Goal: Transaction & Acquisition: Book appointment/travel/reservation

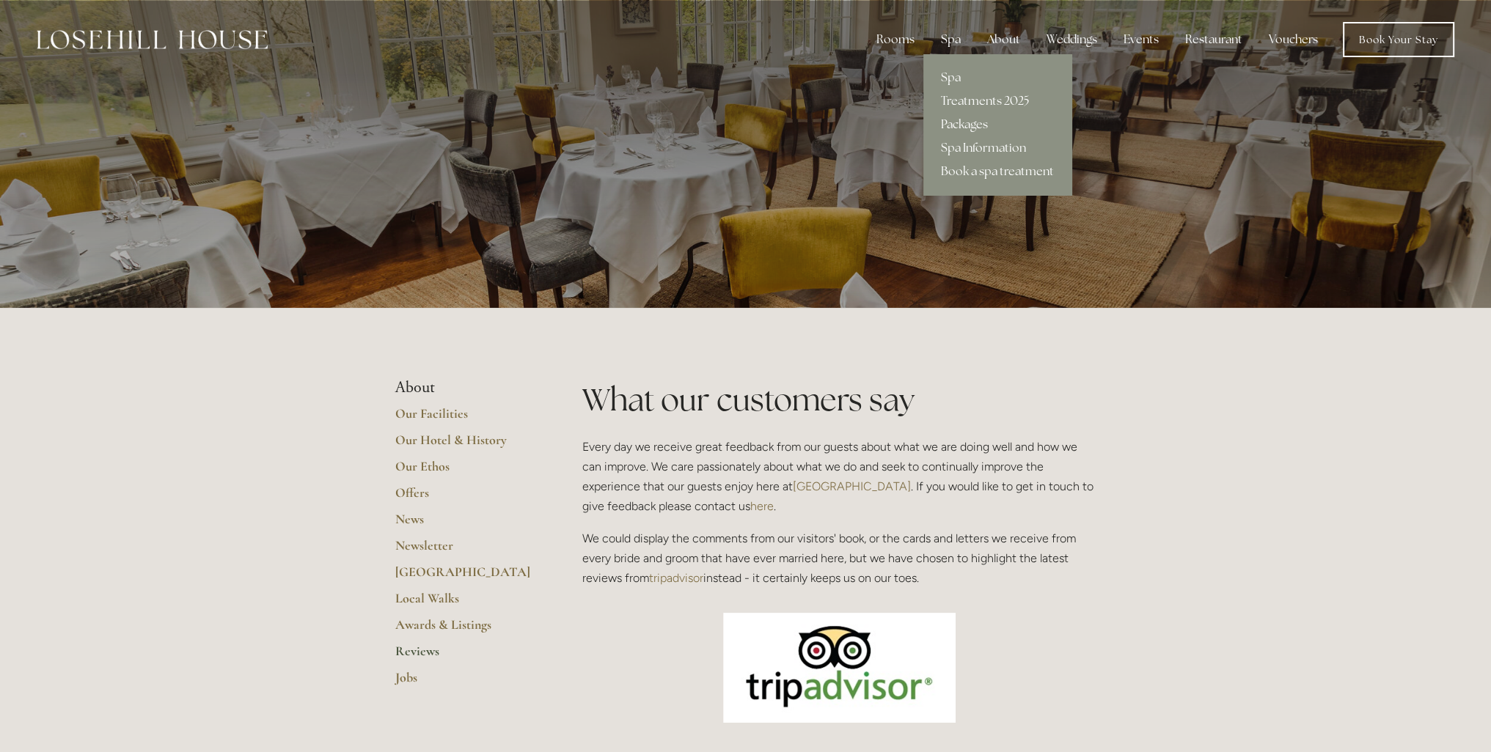
click at [959, 124] on link "Packages" at bounding box center [997, 124] width 148 height 23
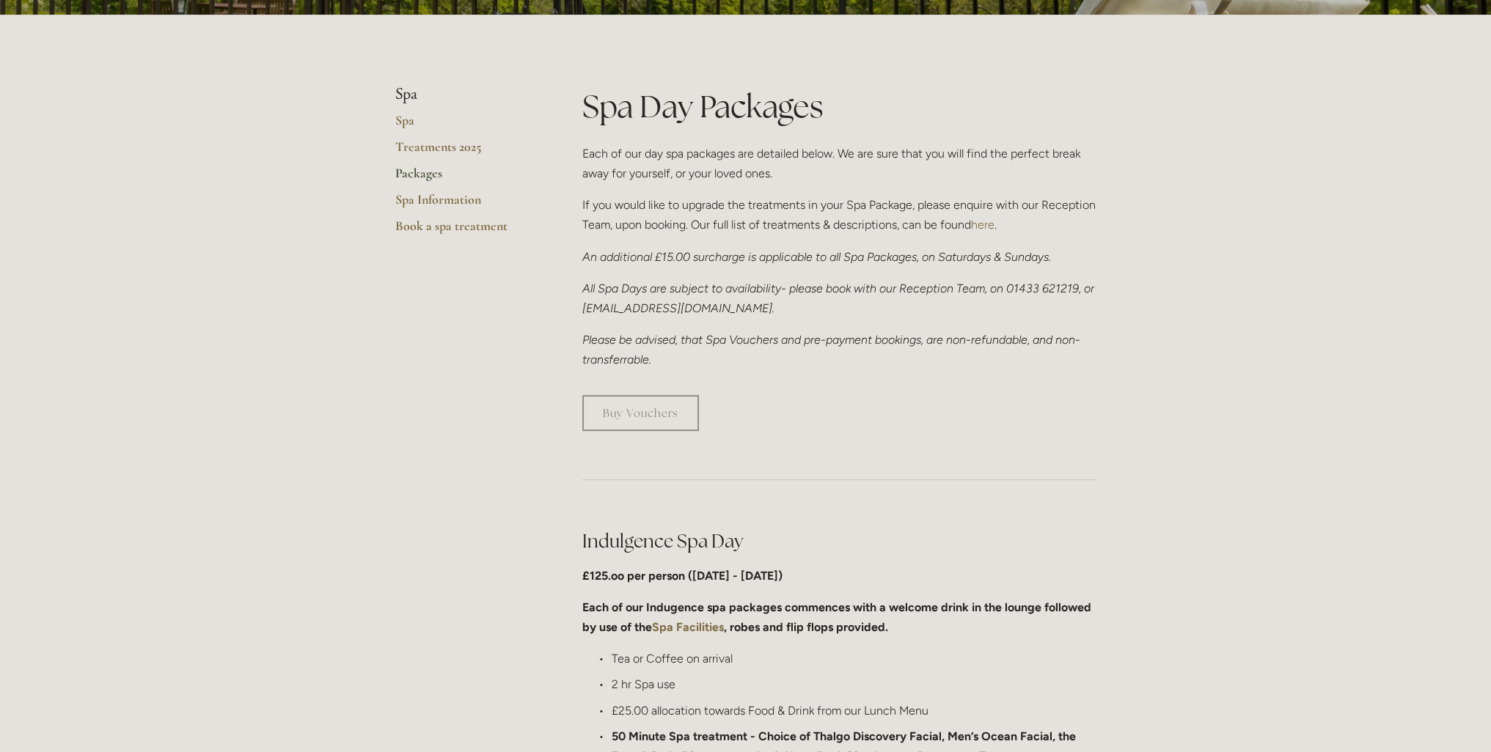
scroll to position [440, 0]
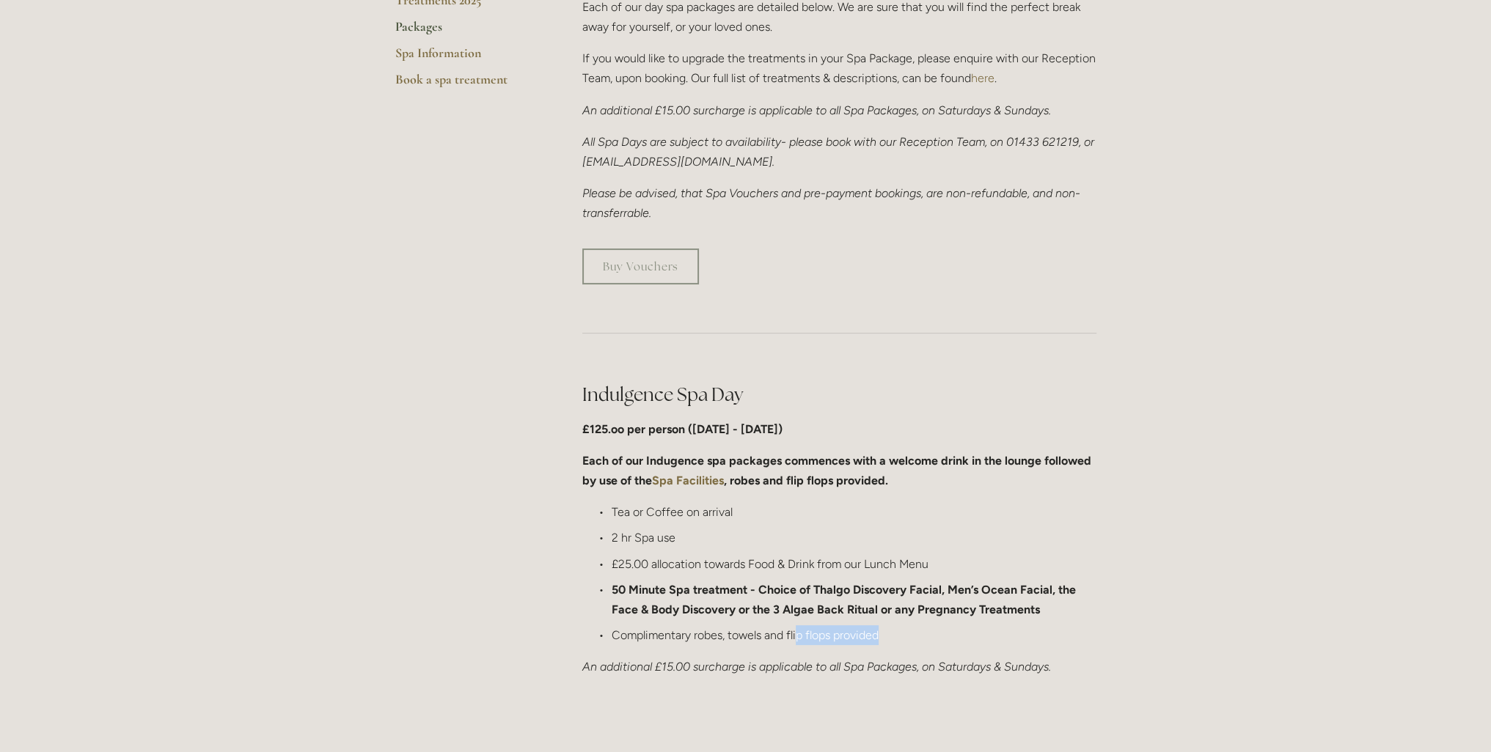
drag, startPoint x: 796, startPoint y: 637, endPoint x: 964, endPoint y: 634, distance: 167.2
click at [964, 634] on p "Complimentary robes, towels and flip flops provided" at bounding box center [854, 636] width 485 height 20
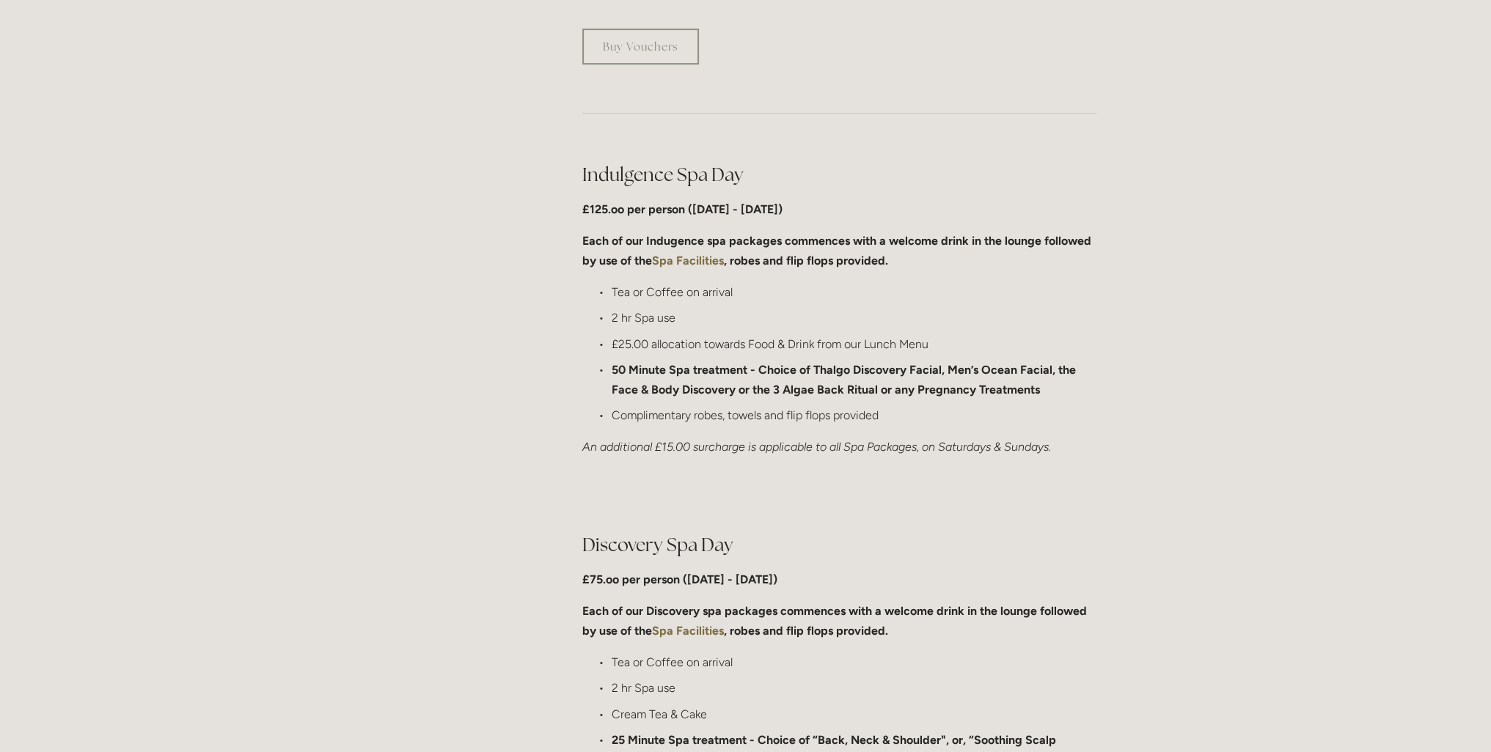
scroll to position [807, 0]
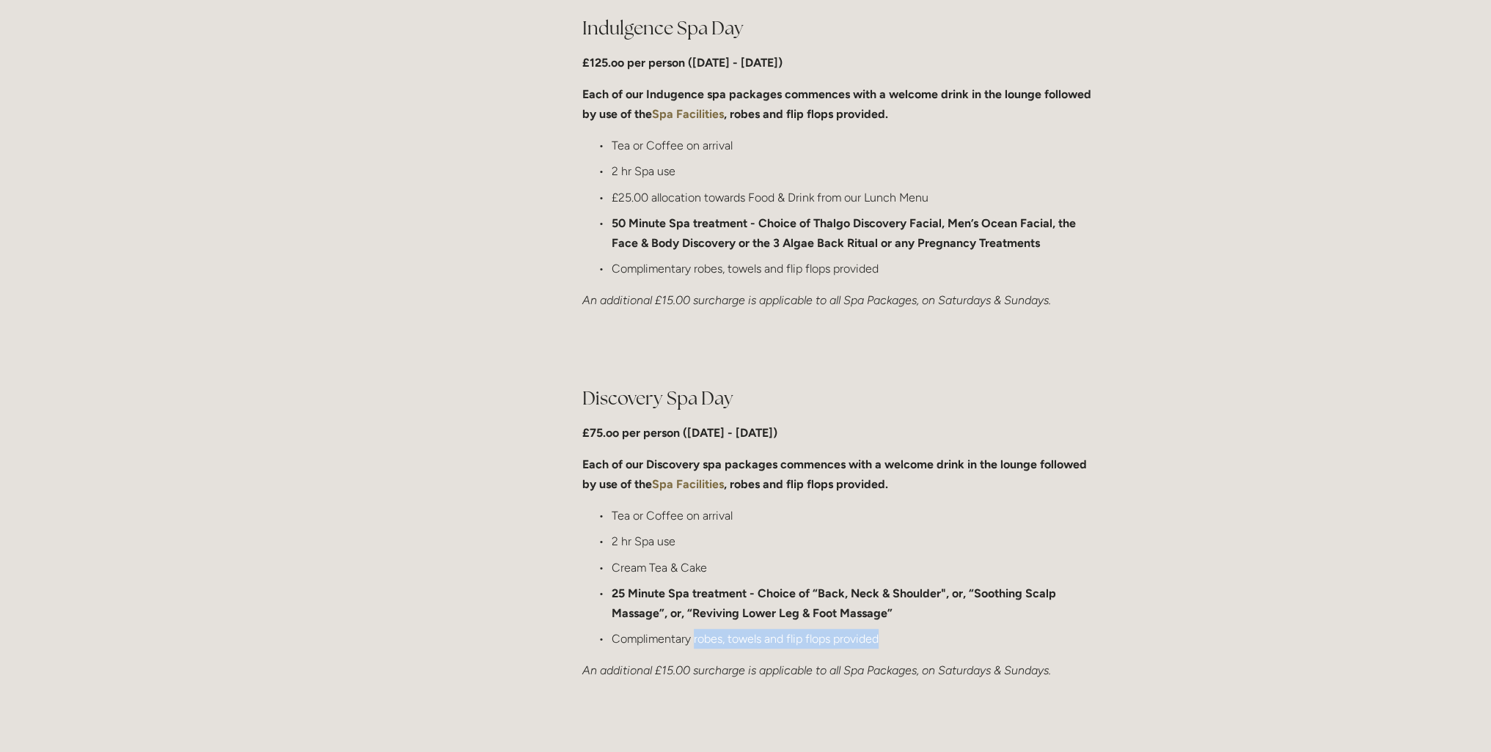
drag, startPoint x: 694, startPoint y: 636, endPoint x: 917, endPoint y: 636, distance: 222.9
click at [917, 636] on p "Complimentary robes, towels and flip flops provided" at bounding box center [854, 639] width 485 height 20
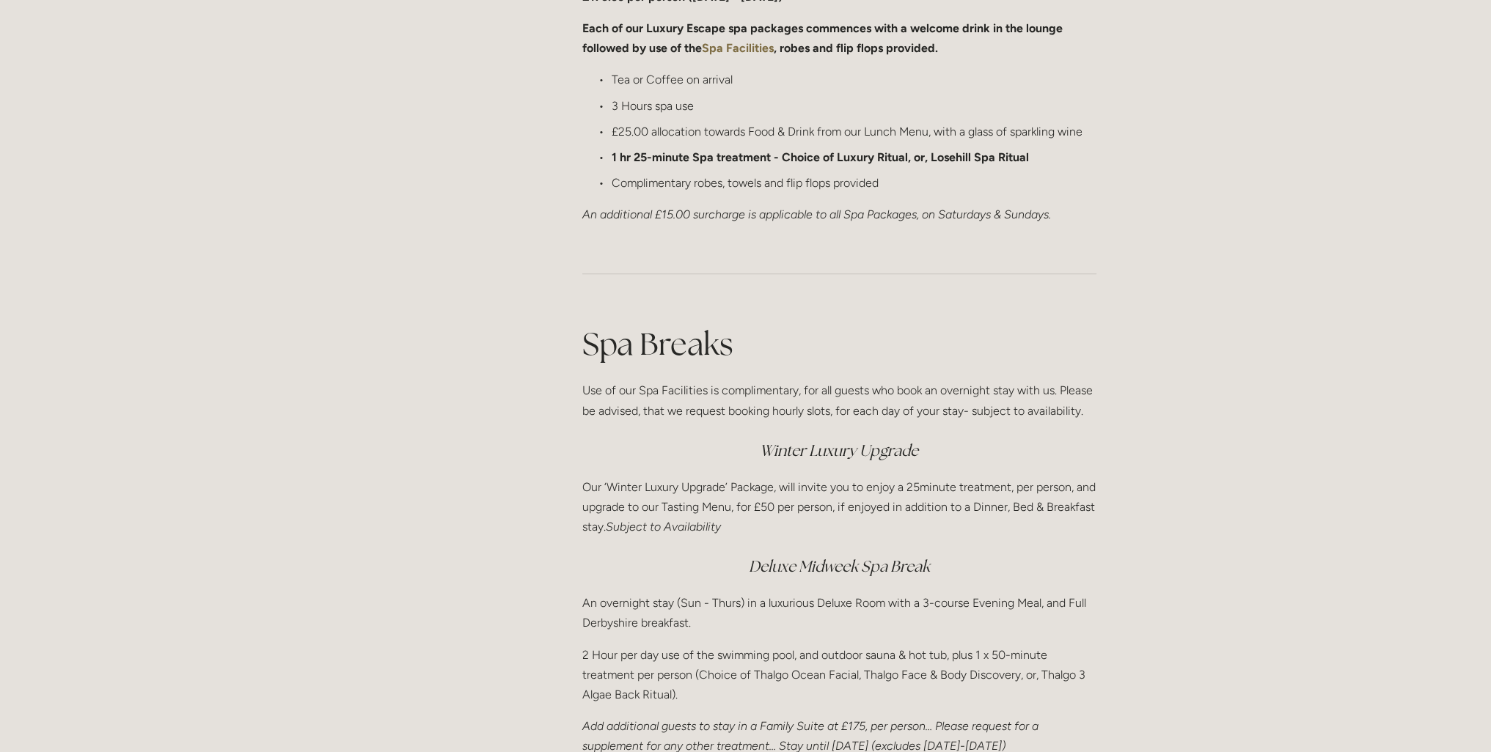
scroll to position [1980, 0]
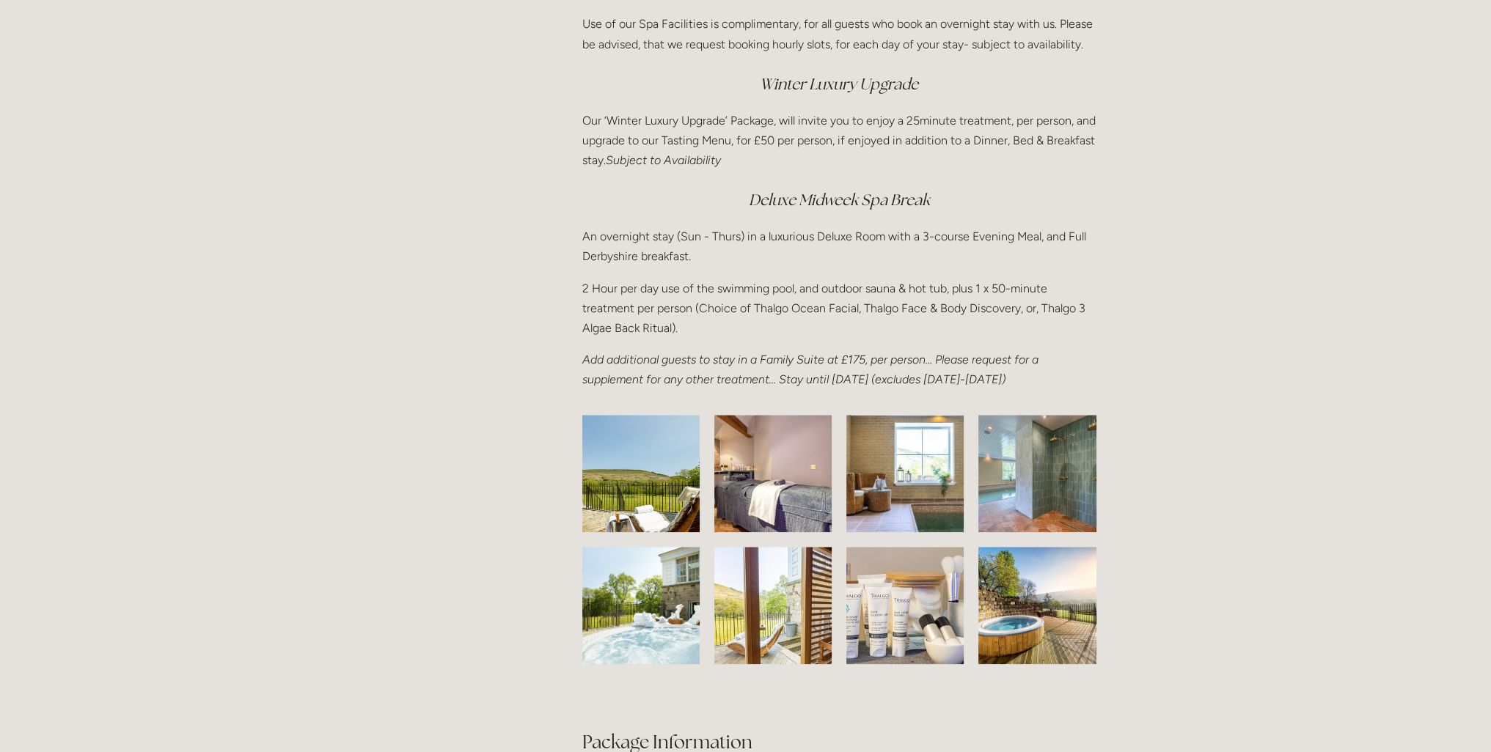
click at [1031, 486] on img at bounding box center [1036, 473] width 161 height 117
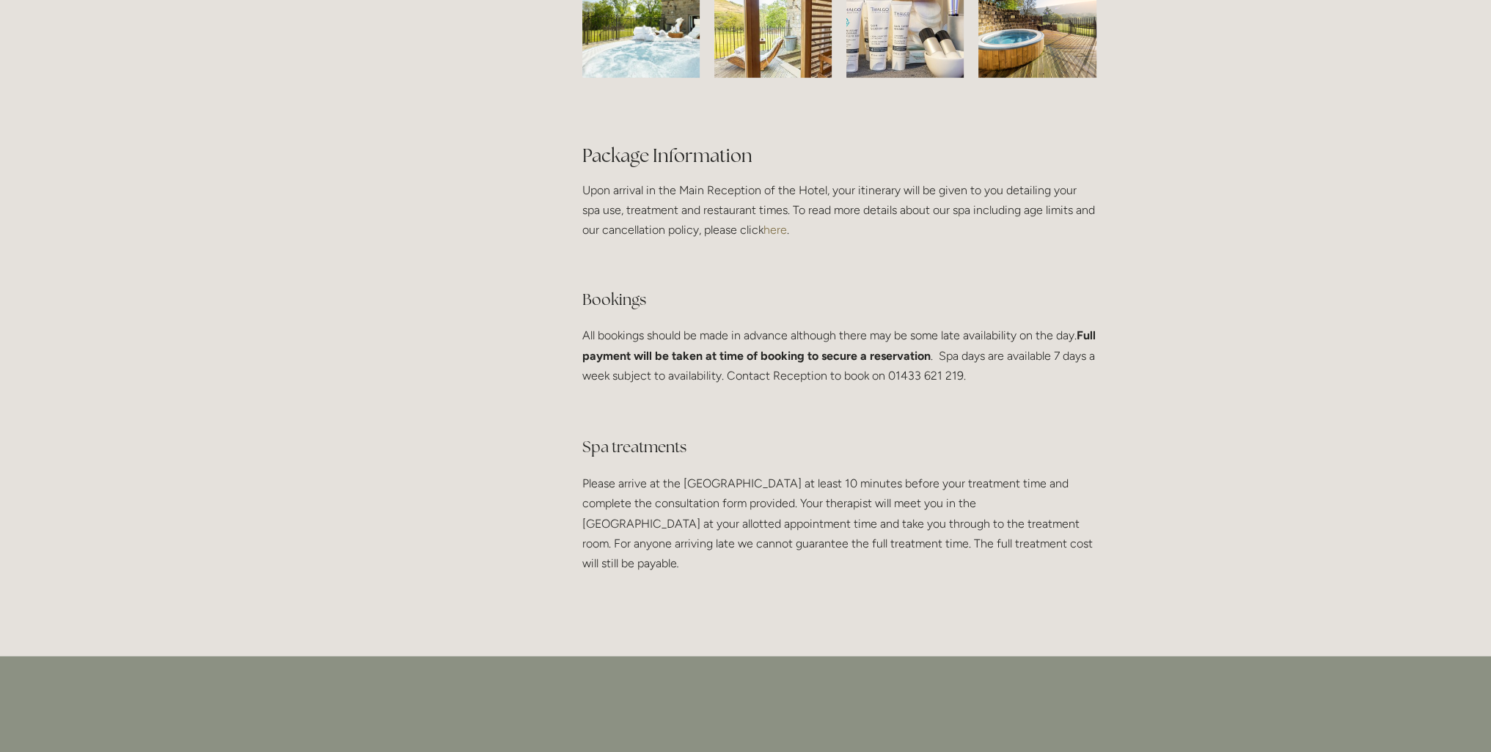
scroll to position [2640, 0]
